Goal: Check status: Check status

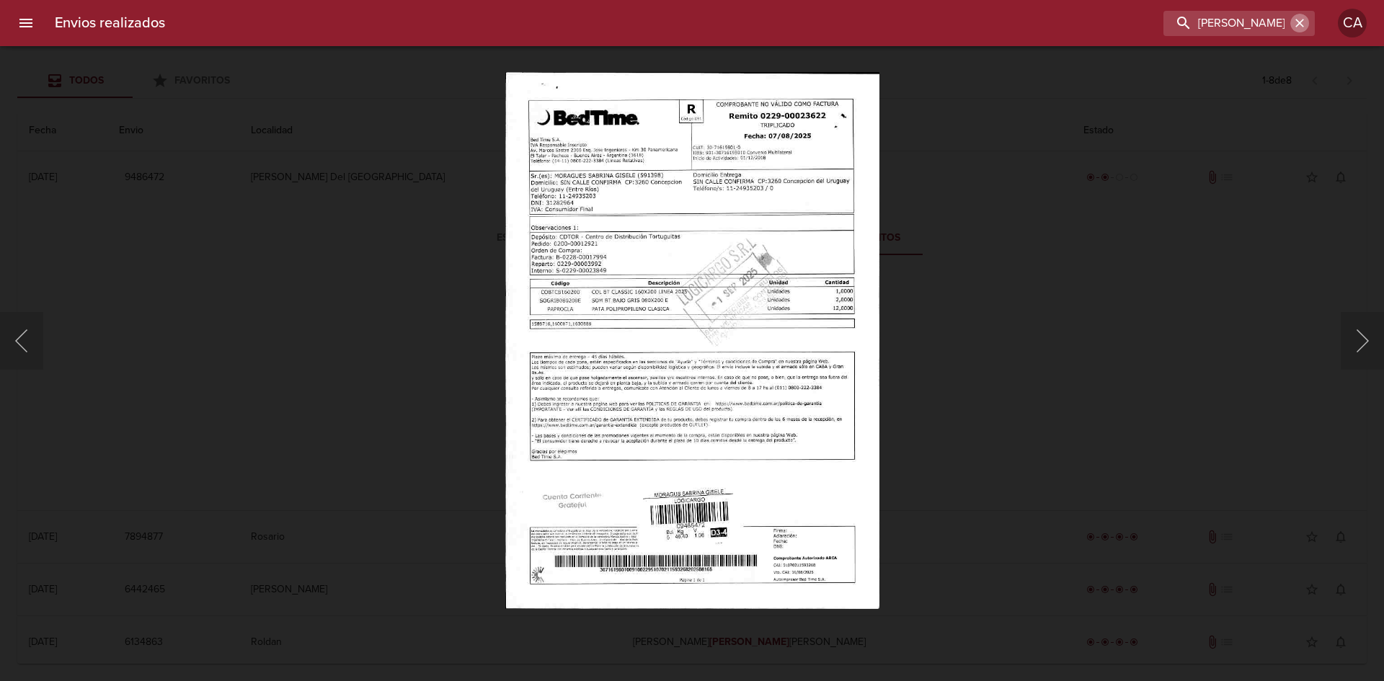
click at [1306, 24] on icon "button" at bounding box center [1300, 23] width 14 height 14
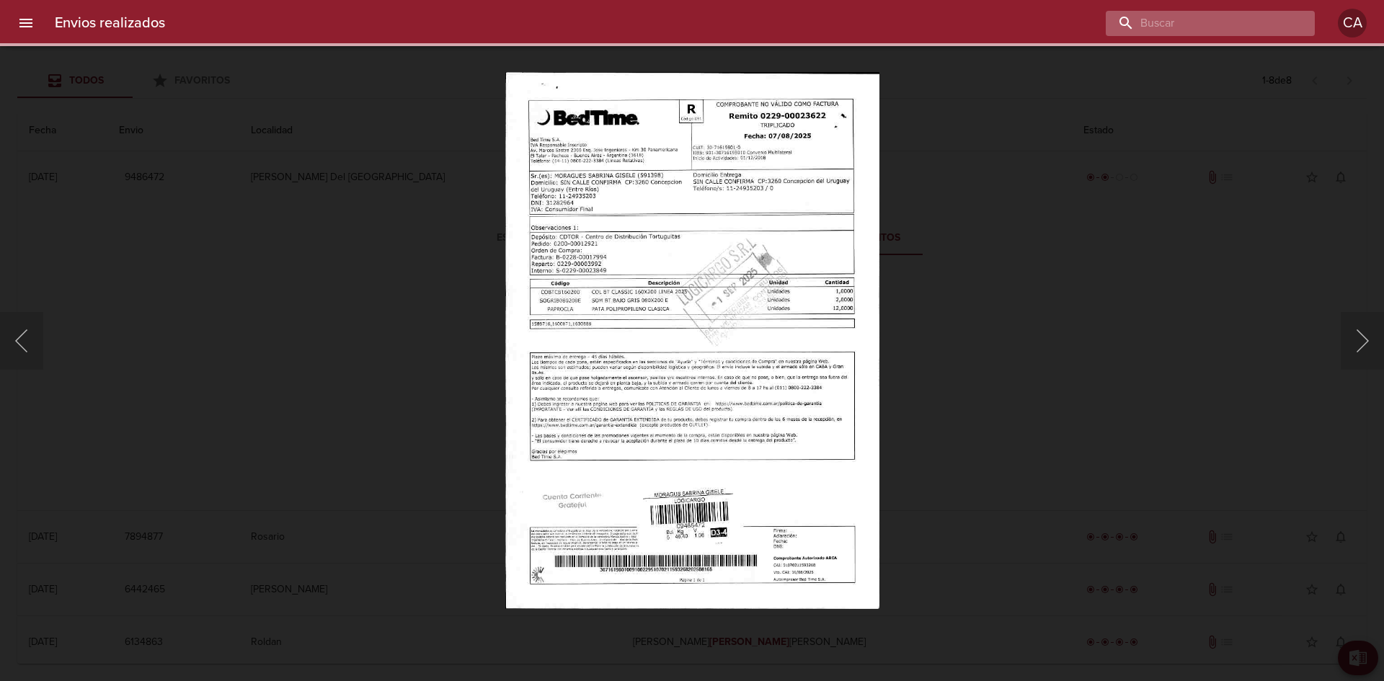
click at [1244, 25] on input "buscar" at bounding box center [1198, 23] width 185 height 25
paste input "[PERSON_NAME] [PERSON_NAME]"
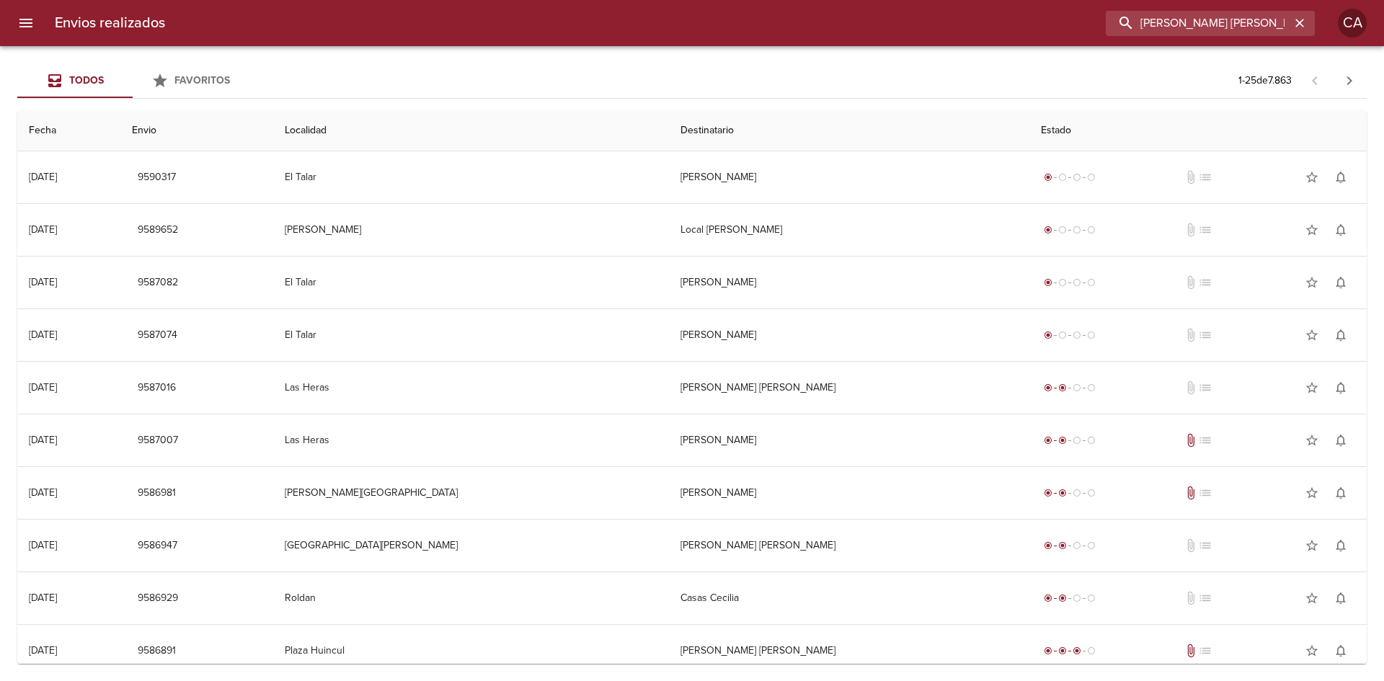
drag, startPoint x: 1276, startPoint y: 25, endPoint x: 940, endPoint y: 25, distance: 336.0
click at [940, 25] on div "[PERSON_NAME] [PERSON_NAME]" at bounding box center [746, 23] width 1138 height 25
paste input "ALMIRON [PERSON_NAME]"
type input "ALMIRON [PERSON_NAME]"
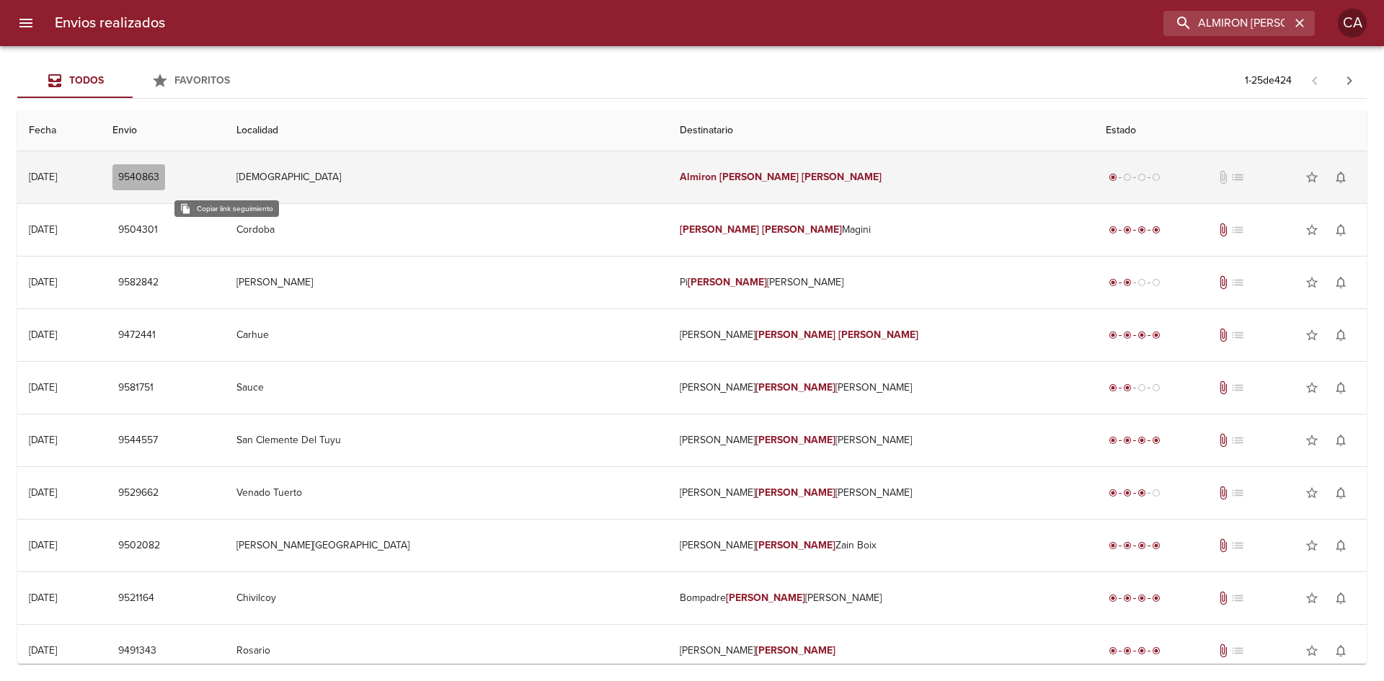
click at [159, 177] on span "9540863" at bounding box center [138, 178] width 41 height 18
click at [372, 174] on td "[DEMOGRAPHIC_DATA]" at bounding box center [446, 177] width 443 height 52
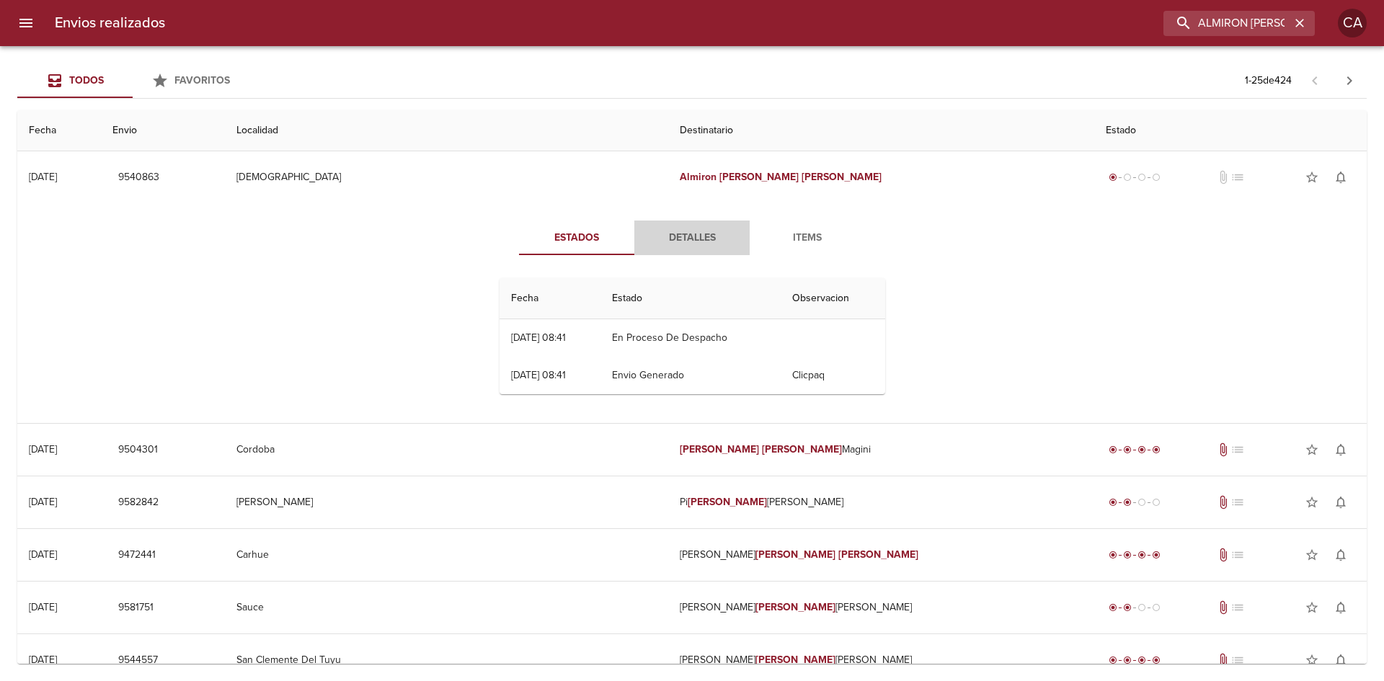
click at [681, 244] on span "Detalles" at bounding box center [692, 238] width 98 height 18
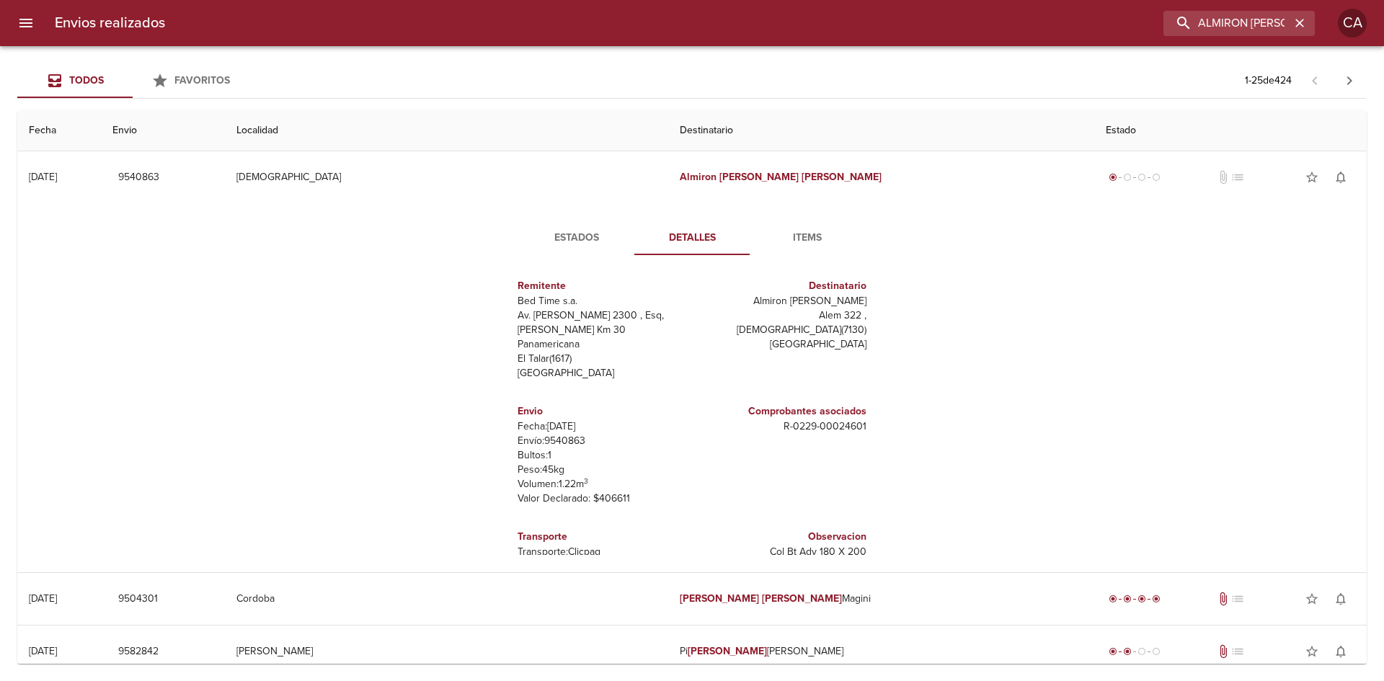
scroll to position [7, 0]
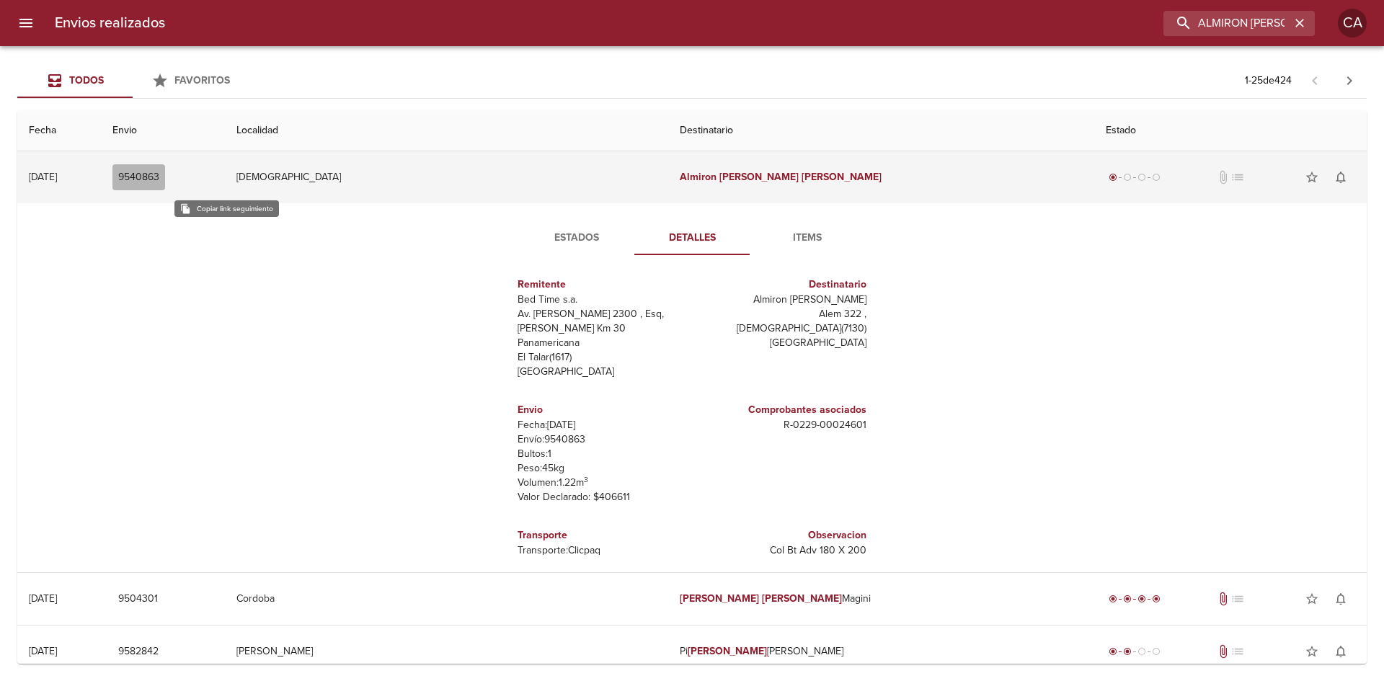
click at [159, 180] on span "9540863" at bounding box center [138, 178] width 41 height 18
click at [159, 176] on span "9540863" at bounding box center [138, 178] width 41 height 18
